Goal: Transaction & Acquisition: Book appointment/travel/reservation

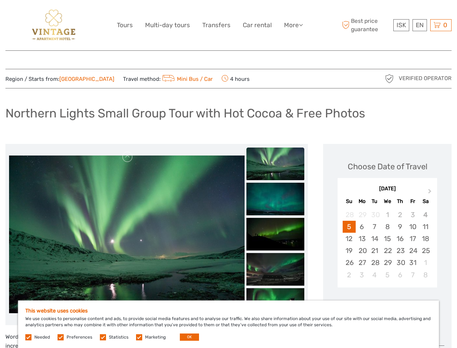
click at [293, 25] on link "More" at bounding box center [293, 25] width 19 height 11
click at [302, 25] on icon at bounding box center [301, 25] width 4 height 6
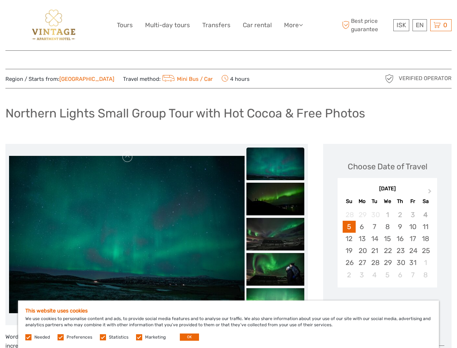
click at [401, 25] on span "ISK" at bounding box center [401, 24] width 9 height 7
click at [420, 25] on div "EN English Español Deutsch" at bounding box center [420, 25] width 14 height 12
click at [441, 25] on div "0 Items Total 0 ISK Checkout The shopping cart is empty." at bounding box center [441, 25] width 21 height 12
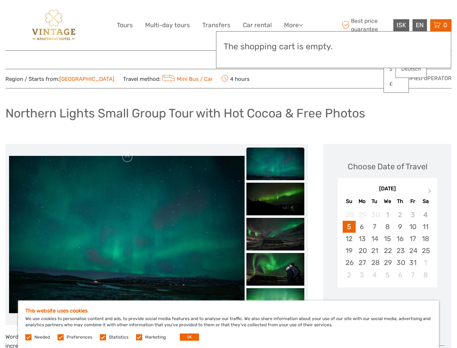
click at [127, 234] on img at bounding box center [127, 234] width 236 height 157
click at [128, 157] on link at bounding box center [128, 157] width 12 height 12
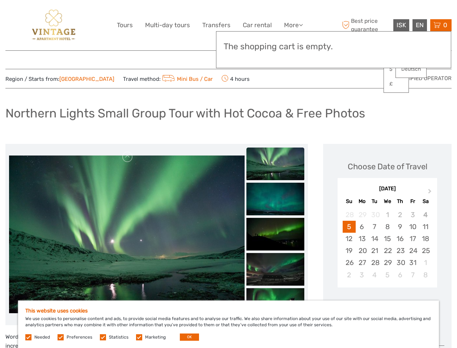
click at [276, 59] on div "Items Total 0 ISK Checkout The shopping cart is empty." at bounding box center [333, 49] width 235 height 37
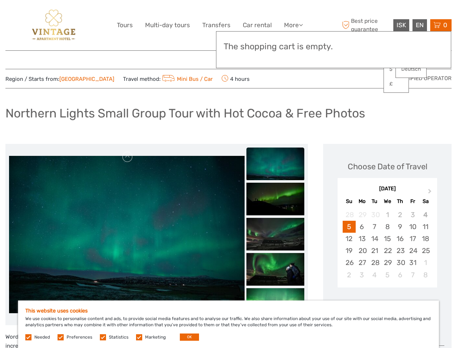
click at [276, 58] on div "Items Total 0 ISK Checkout The shopping cart is empty." at bounding box center [333, 49] width 235 height 37
